Goal: Manage account settings

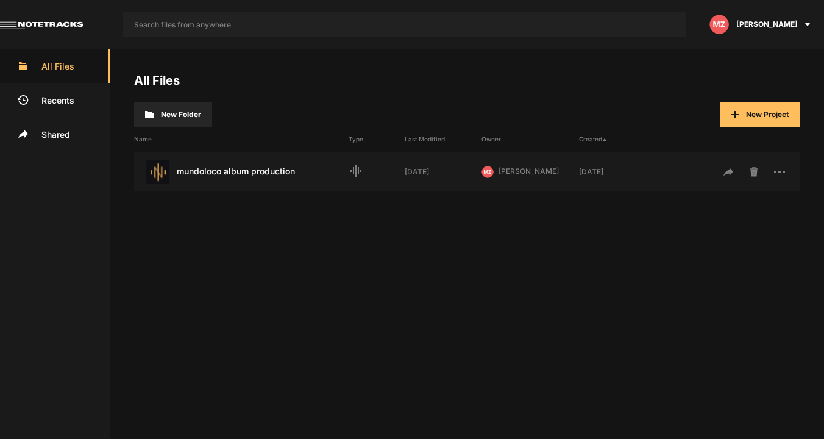
click at [800, 30] on div "[PERSON_NAME]" at bounding box center [762, 24] width 126 height 49
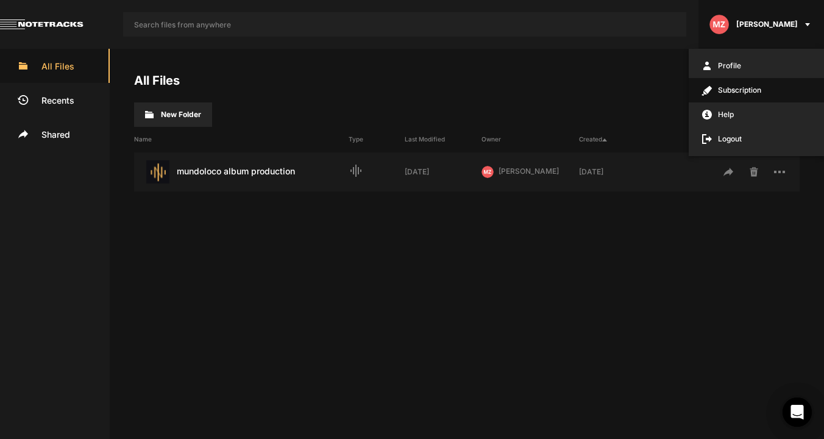
click at [753, 90] on span "Subscription" at bounding box center [756, 90] width 135 height 24
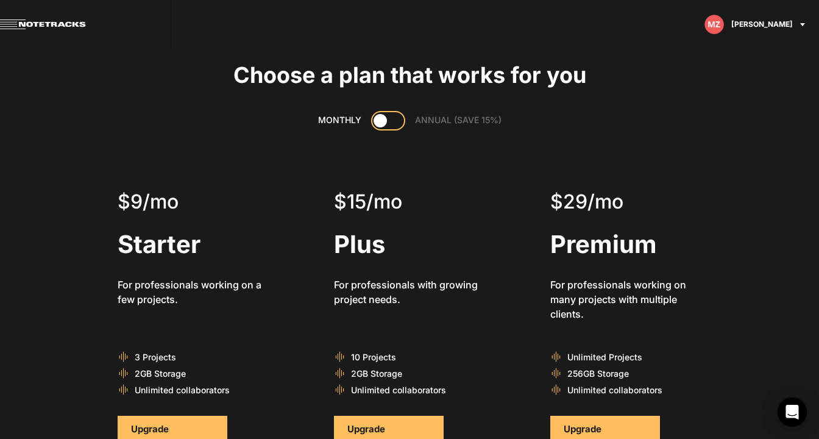
click at [771, 30] on div "[PERSON_NAME]" at bounding box center [757, 24] width 126 height 49
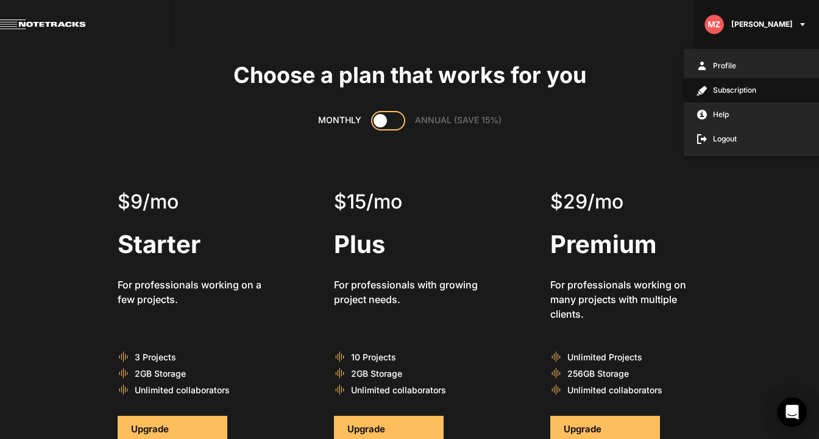
click at [742, 85] on span "Subscription" at bounding box center [751, 90] width 135 height 24
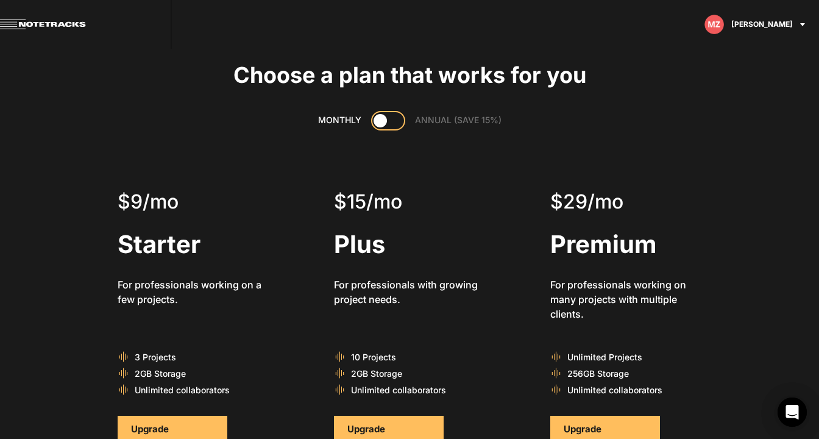
click at [808, 24] on div "[PERSON_NAME]" at bounding box center [757, 24] width 126 height 49
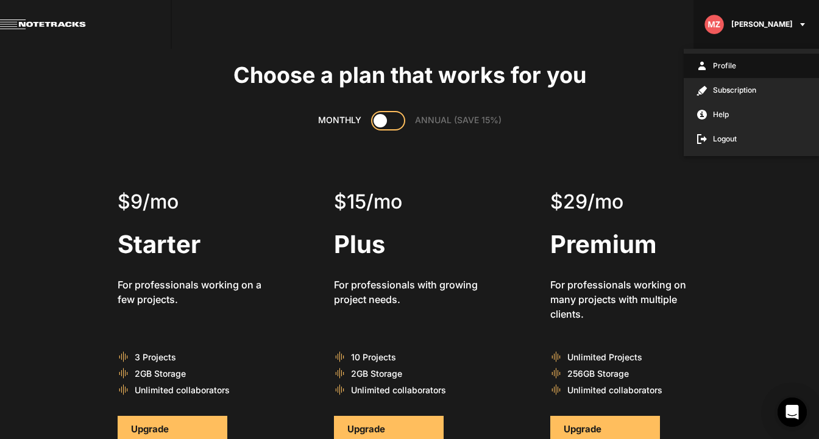
click at [742, 56] on span "Profile" at bounding box center [751, 66] width 135 height 24
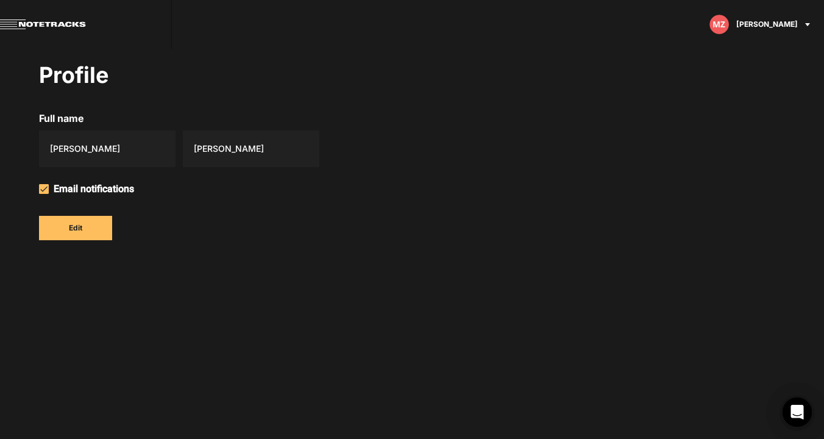
click at [729, 28] on img at bounding box center [720, 25] width 20 height 20
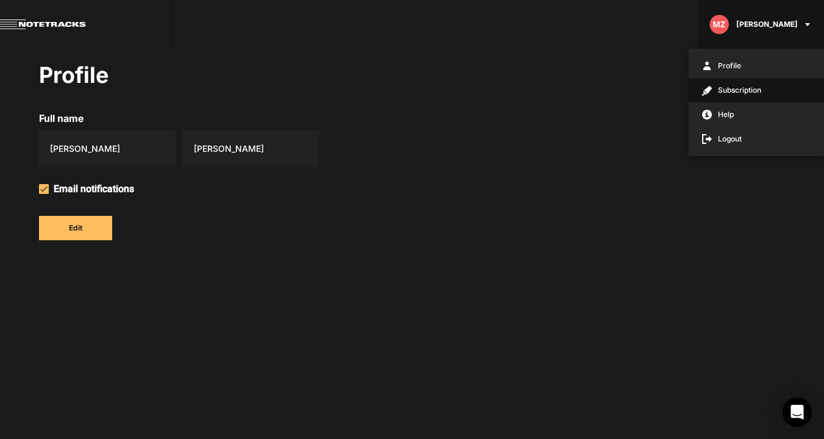
click at [733, 89] on span "Subscription" at bounding box center [756, 90] width 135 height 24
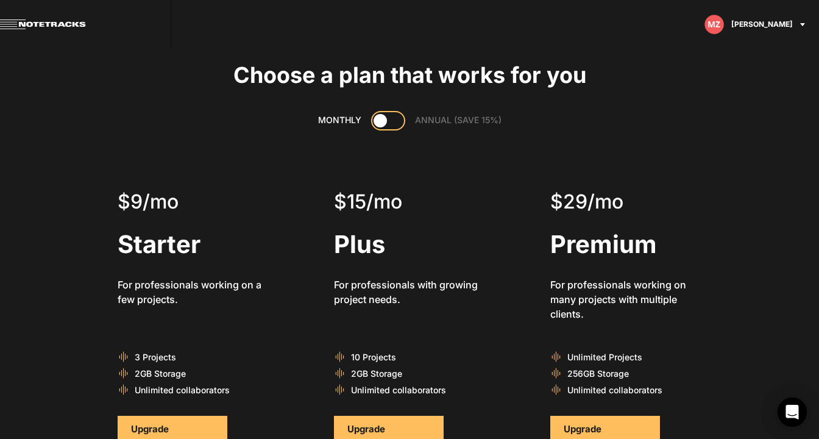
click at [24, 24] on link at bounding box center [86, 24] width 172 height 49
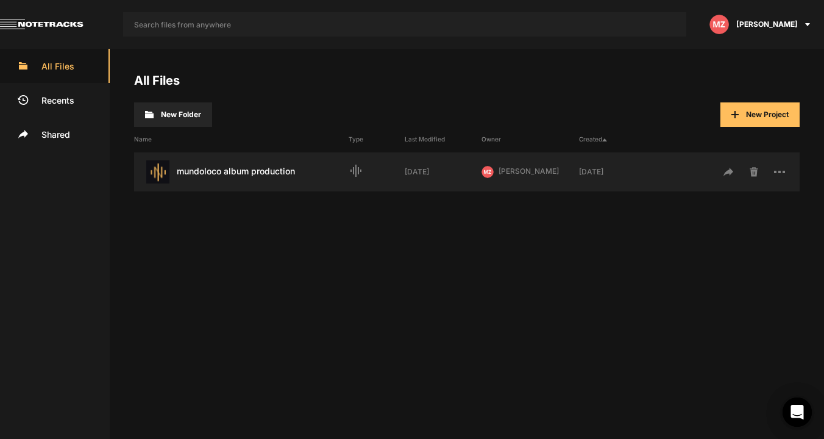
click at [207, 175] on div "mundoloco album production Last Modified: [DATE]" at bounding box center [241, 171] width 215 height 23
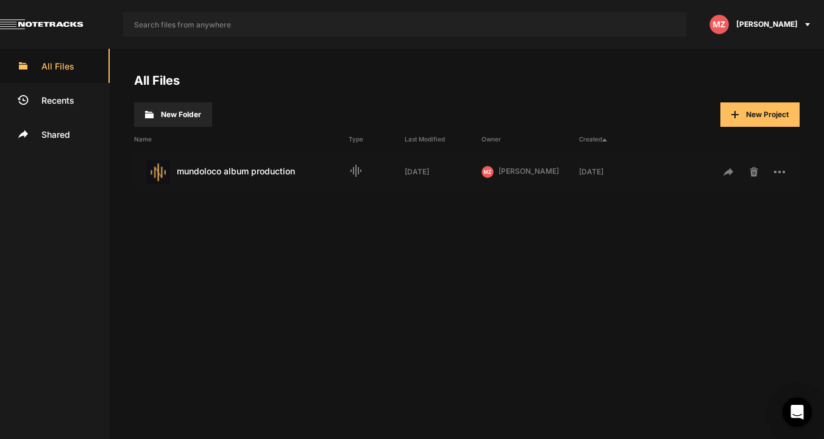
click at [238, 175] on div "mundoloco album production Last Modified: [DATE]" at bounding box center [241, 171] width 215 height 23
click at [260, 173] on div "mundoloco album production Last Modified: [DATE]" at bounding box center [241, 171] width 215 height 23
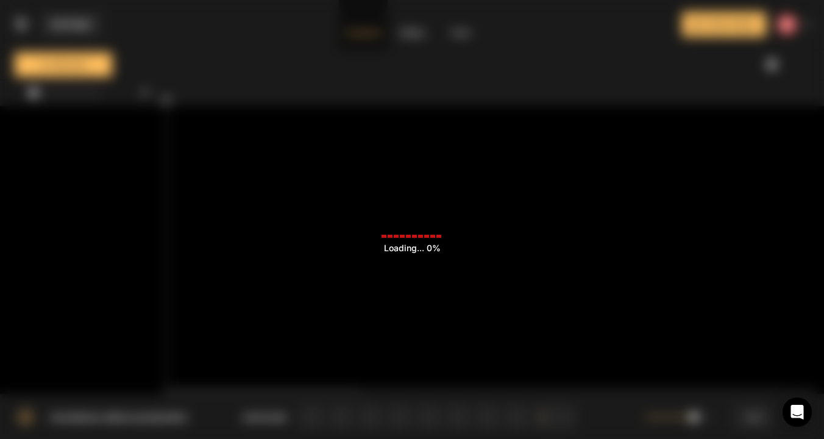
click at [418, 177] on div "Loading ... 0%" at bounding box center [412, 219] width 824 height 439
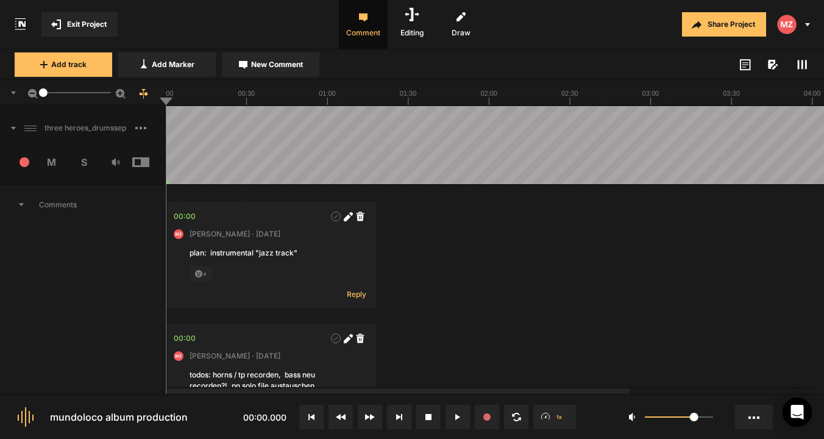
click at [808, 26] on div at bounding box center [795, 24] width 58 height 49
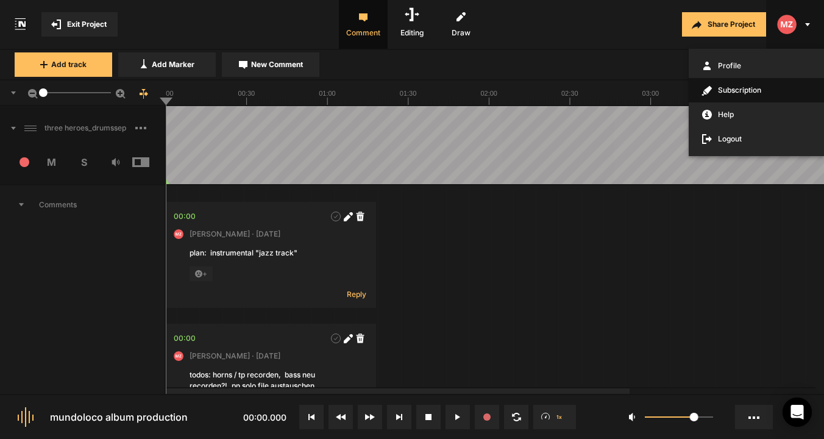
click at [775, 83] on span "Subscription" at bounding box center [756, 90] width 135 height 24
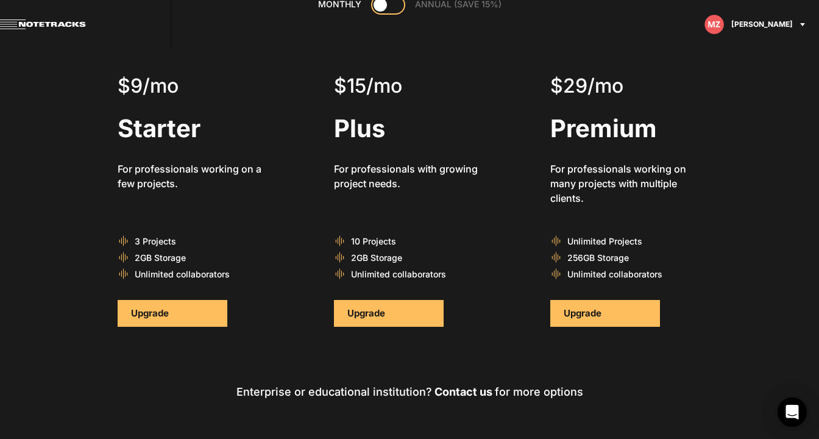
scroll to position [116, 0]
click at [803, 20] on div "[PERSON_NAME]" at bounding box center [757, 24] width 126 height 49
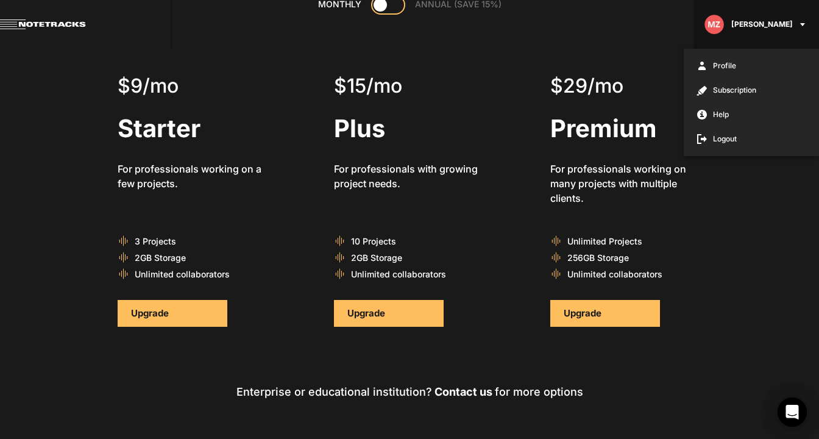
click at [619, 37] on div at bounding box center [409, 219] width 819 height 439
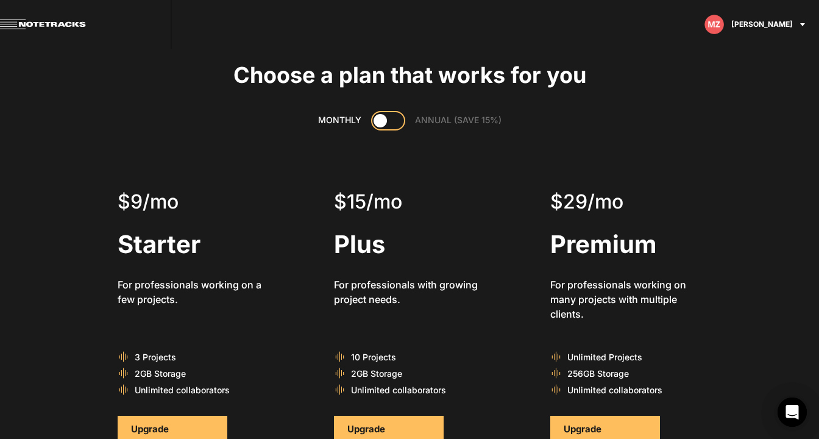
scroll to position [0, 0]
click at [52, 20] on link at bounding box center [86, 24] width 172 height 49
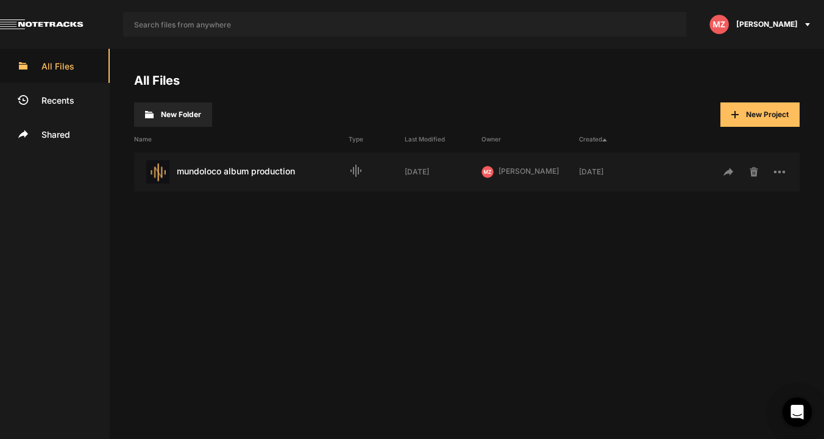
click at [782, 23] on span "[PERSON_NAME]" at bounding box center [767, 24] width 62 height 11
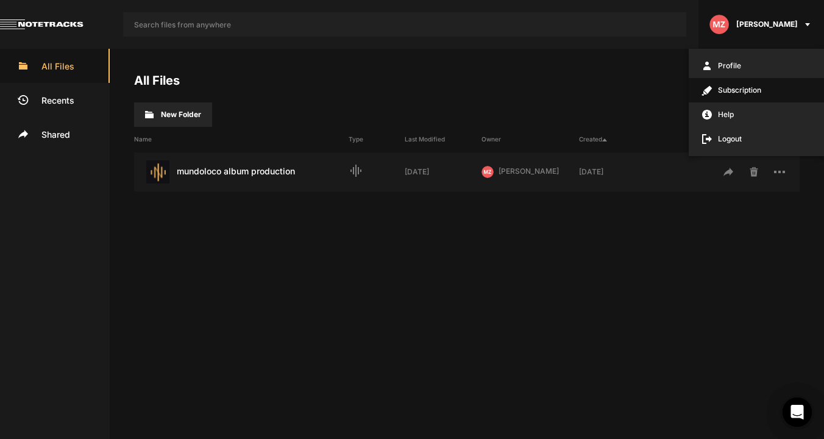
click at [711, 88] on icon at bounding box center [708, 89] width 8 height 8
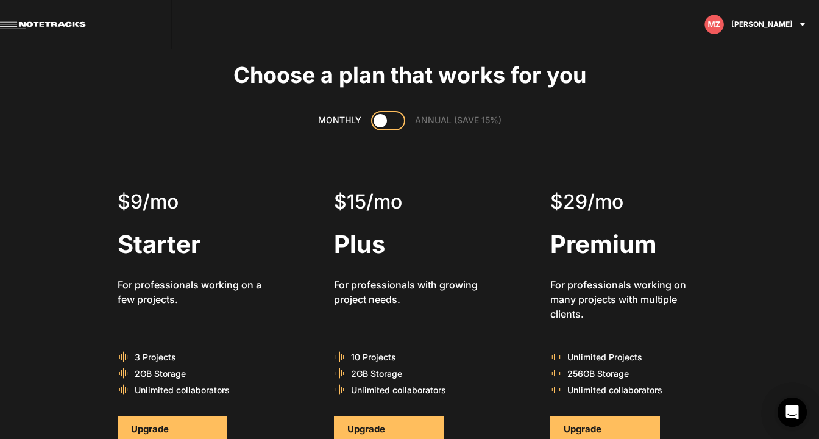
click at [57, 18] on link at bounding box center [86, 24] width 172 height 49
